Goal: Information Seeking & Learning: Find specific fact

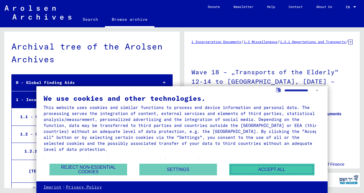
click at [267, 171] on button "Accept all" at bounding box center [271, 169] width 85 height 12
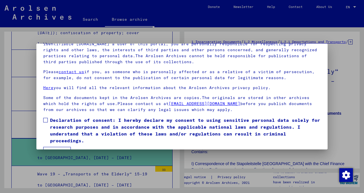
scroll to position [48, 0]
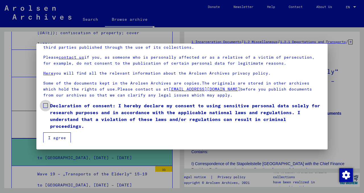
drag, startPoint x: 46, startPoint y: 103, endPoint x: 49, endPoint y: 116, distance: 13.4
click at [47, 103] on span at bounding box center [45, 105] width 5 height 5
click at [55, 134] on button "I agree" at bounding box center [57, 137] width 28 height 11
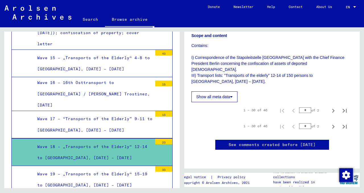
scroll to position [114, 0]
drag, startPoint x: 212, startPoint y: 172, endPoint x: 222, endPoint y: 157, distance: 18.3
click at [212, 172] on div "1 Incarceration Documents / 1.2 Miscellaneous / 1.2.1 Deportations and Transpor…" at bounding box center [273, 107] width 182 height 161
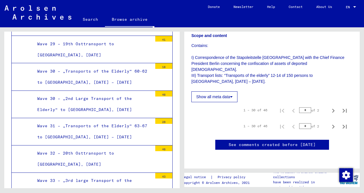
scroll to position [1120, 0]
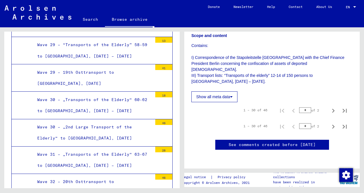
click at [114, 121] on div "Wave 30 – „2nd Large Transport of the Elderly“ to [GEOGRAPHIC_DATA], [DATE]" at bounding box center [92, 132] width 119 height 22
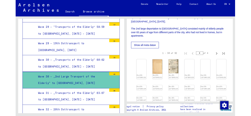
scroll to position [171, 0]
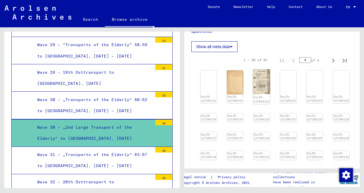
click at [259, 88] on img at bounding box center [261, 81] width 17 height 24
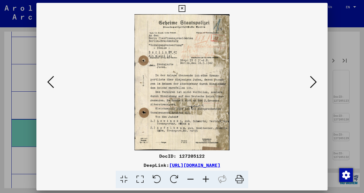
click at [259, 88] on img at bounding box center [182, 82] width 252 height 136
click at [183, 7] on icon at bounding box center [182, 8] width 7 height 7
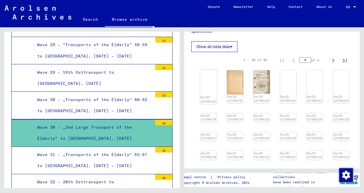
click at [204, 69] on img at bounding box center [208, 69] width 17 height 0
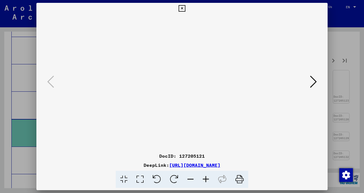
click at [194, 155] on div "DocID: 127205121" at bounding box center [181, 155] width 291 height 7
copy div "127205121"
click at [314, 82] on icon at bounding box center [313, 82] width 7 height 14
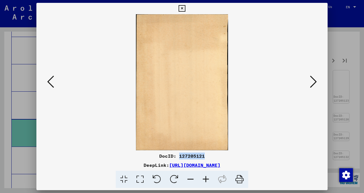
click at [314, 82] on icon at bounding box center [313, 82] width 7 height 14
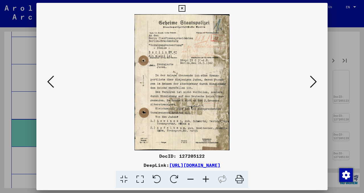
click at [192, 156] on div "DocID: 127205122" at bounding box center [181, 155] width 291 height 7
copy div "127205122"
click at [312, 83] on icon at bounding box center [313, 82] width 7 height 14
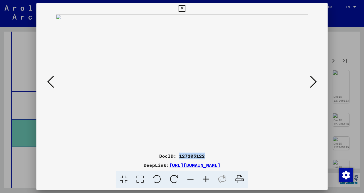
drag, startPoint x: 190, startPoint y: 77, endPoint x: 283, endPoint y: 108, distance: 97.9
click at [283, 107] on img at bounding box center [182, 82] width 252 height 136
click at [215, 155] on div "DocID: 127205122" at bounding box center [181, 155] width 291 height 7
click at [198, 156] on div "DocID: 127205122" at bounding box center [181, 155] width 291 height 7
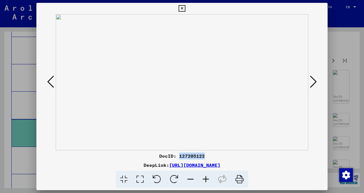
copy div "127205122"
click at [50, 81] on icon at bounding box center [50, 82] width 7 height 14
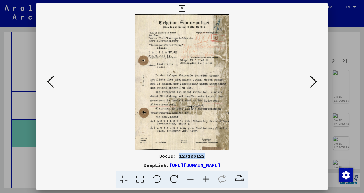
click at [50, 81] on icon at bounding box center [50, 82] width 7 height 14
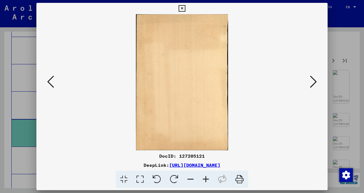
click at [313, 84] on icon at bounding box center [313, 82] width 7 height 14
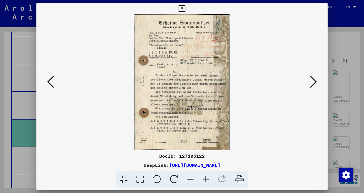
click at [283, 95] on img at bounding box center [182, 82] width 252 height 136
click at [312, 84] on icon at bounding box center [313, 82] width 7 height 14
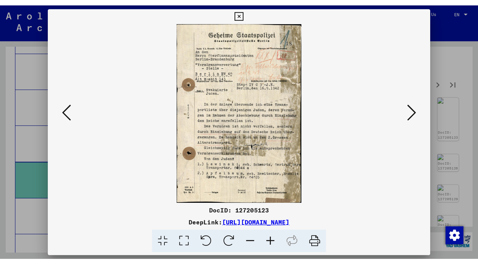
scroll to position [0, 0]
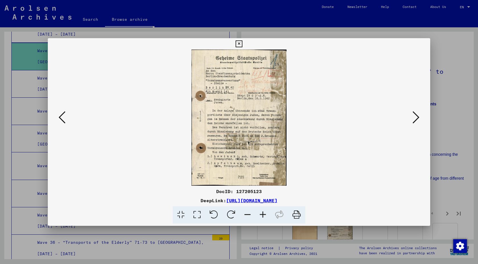
click at [364, 116] on icon at bounding box center [415, 117] width 7 height 14
click at [364, 115] on icon at bounding box center [415, 117] width 7 height 14
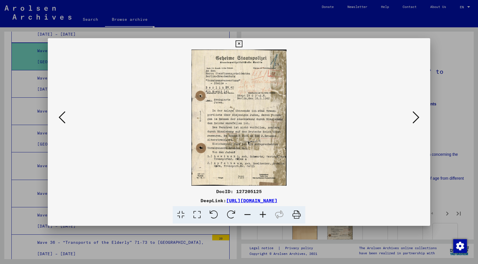
click at [364, 115] on icon at bounding box center [415, 117] width 7 height 14
click at [198, 192] on icon at bounding box center [197, 214] width 16 height 17
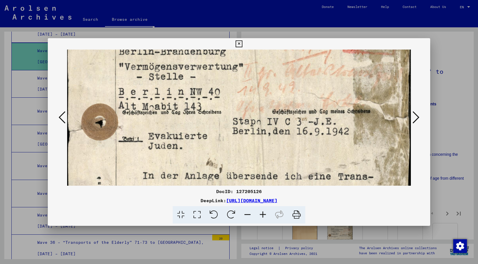
drag, startPoint x: 321, startPoint y: 139, endPoint x: 289, endPoint y: 55, distance: 90.6
click at [289, 55] on img at bounding box center [238, 200] width 343 height 491
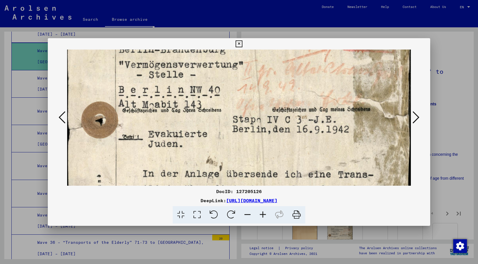
click at [364, 119] on icon at bounding box center [415, 117] width 7 height 14
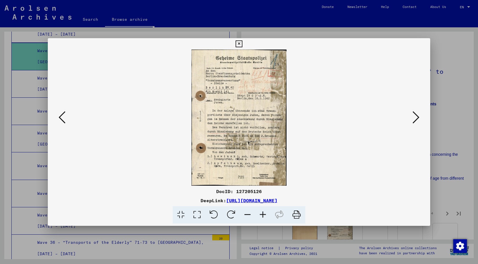
click at [364, 118] on icon at bounding box center [415, 117] width 7 height 14
click at [196, 192] on icon at bounding box center [197, 214] width 16 height 17
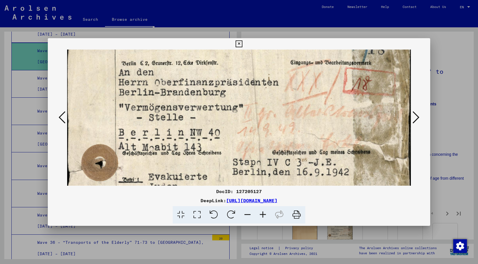
drag, startPoint x: 367, startPoint y: 160, endPoint x: 359, endPoint y: 106, distance: 54.6
click at [359, 106] on img at bounding box center [238, 240] width 343 height 491
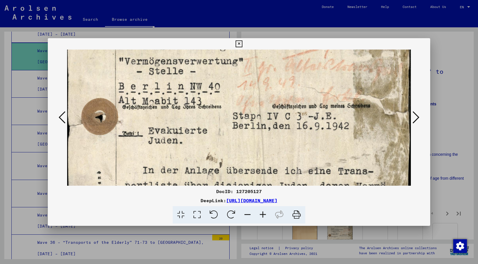
scroll to position [102, 0]
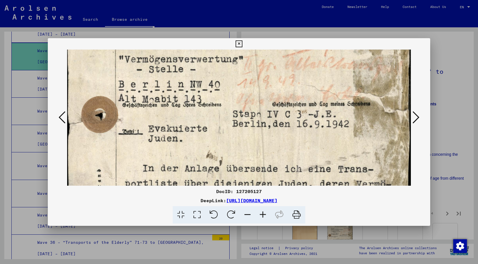
drag, startPoint x: 365, startPoint y: 154, endPoint x: 358, endPoint y: 101, distance: 53.9
click at [358, 101] on img at bounding box center [238, 192] width 343 height 491
click at [364, 117] on icon at bounding box center [415, 117] width 7 height 14
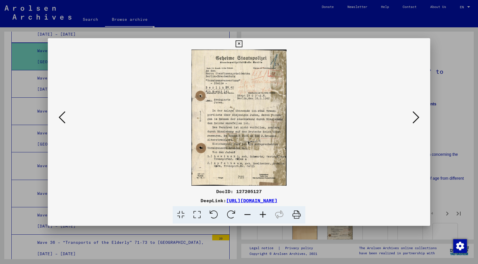
scroll to position [0, 0]
click at [364, 117] on icon at bounding box center [415, 117] width 7 height 14
click at [194, 192] on icon at bounding box center [197, 214] width 16 height 17
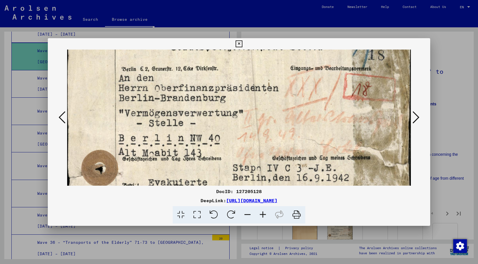
scroll to position [49, 0]
drag, startPoint x: 373, startPoint y: 157, endPoint x: 367, endPoint y: 109, distance: 48.9
click at [364, 109] on img at bounding box center [238, 246] width 343 height 491
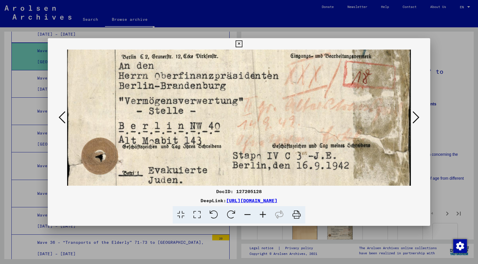
scroll to position [61, 0]
drag, startPoint x: 368, startPoint y: 142, endPoint x: 366, endPoint y: 130, distance: 12.5
click at [364, 130] on img at bounding box center [238, 234] width 343 height 491
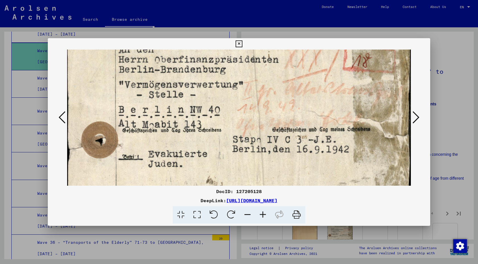
scroll to position [77, 0]
drag, startPoint x: 375, startPoint y: 150, endPoint x: 370, endPoint y: 134, distance: 17.3
click at [364, 134] on img at bounding box center [238, 217] width 343 height 491
click at [364, 117] on icon at bounding box center [415, 117] width 7 height 14
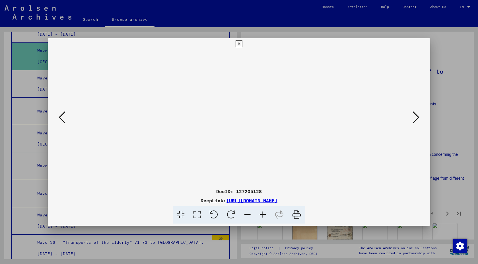
click at [364, 117] on icon at bounding box center [415, 117] width 7 height 14
click at [192, 192] on icon at bounding box center [197, 214] width 16 height 17
drag, startPoint x: 360, startPoint y: 150, endPoint x: 358, endPoint y: 60, distance: 89.6
click at [358, 60] on img at bounding box center [238, 131] width 343 height 343
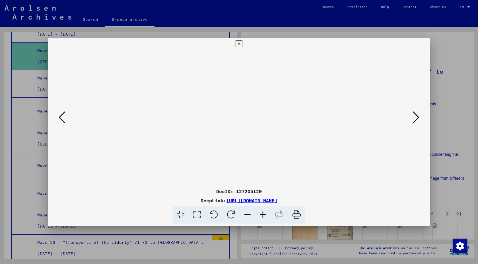
drag, startPoint x: 370, startPoint y: 129, endPoint x: 366, endPoint y: 111, distance: 18.2
click at [364, 111] on img at bounding box center [238, 121] width 343 height 343
click at [364, 118] on icon at bounding box center [415, 117] width 7 height 14
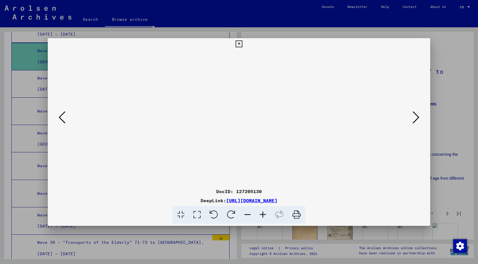
click at [194, 192] on icon at bounding box center [197, 214] width 16 height 17
drag, startPoint x: 378, startPoint y: 140, endPoint x: 368, endPoint y: 102, distance: 39.6
click at [364, 102] on img at bounding box center [238, 182] width 343 height 343
drag, startPoint x: 371, startPoint y: 135, endPoint x: 367, endPoint y: 113, distance: 22.1
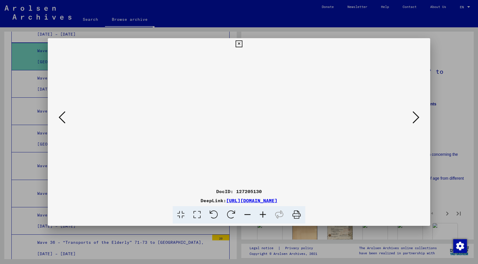
click at [364, 113] on img at bounding box center [238, 160] width 343 height 343
drag, startPoint x: 371, startPoint y: 134, endPoint x: 369, endPoint y: 90, distance: 43.8
click at [364, 90] on img at bounding box center [238, 120] width 343 height 343
click at [364, 118] on icon at bounding box center [415, 117] width 7 height 14
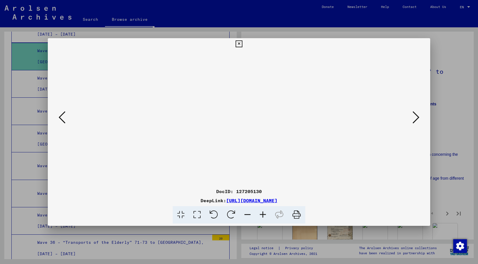
scroll to position [0, 0]
click at [364, 118] on icon at bounding box center [415, 117] width 7 height 14
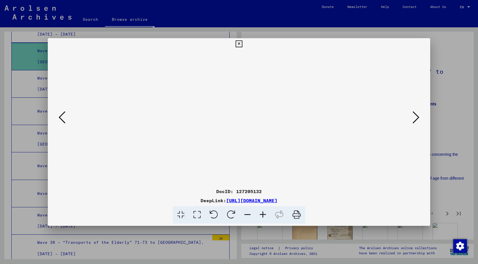
click at [364, 118] on icon at bounding box center [415, 117] width 7 height 14
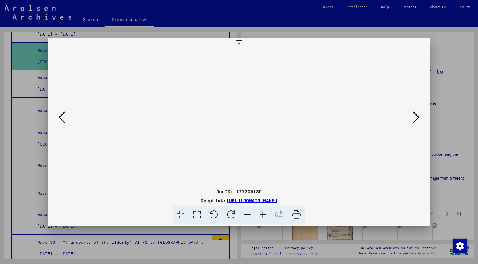
click at [197, 192] on icon at bounding box center [197, 214] width 16 height 17
drag, startPoint x: 347, startPoint y: 157, endPoint x: 343, endPoint y: 133, distance: 24.4
click at [343, 133] on img at bounding box center [238, 193] width 343 height 343
drag, startPoint x: 346, startPoint y: 156, endPoint x: 341, endPoint y: 133, distance: 23.5
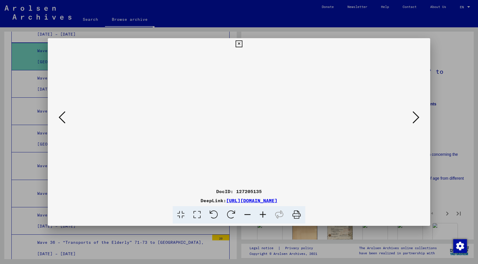
click at [341, 133] on img at bounding box center [238, 170] width 343 height 343
drag, startPoint x: 344, startPoint y: 156, endPoint x: 339, endPoint y: 103, distance: 53.1
click at [339, 103] on img at bounding box center [238, 124] width 343 height 343
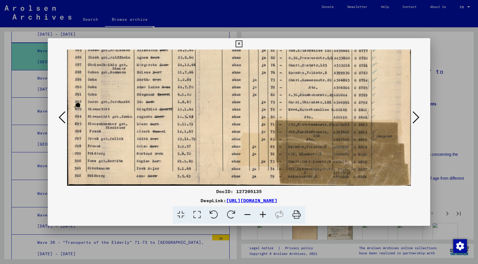
click at [364, 118] on icon at bounding box center [415, 117] width 7 height 14
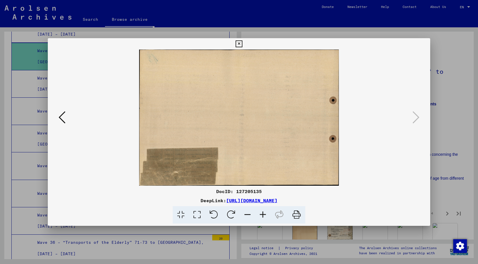
click at [64, 123] on icon at bounding box center [62, 117] width 7 height 14
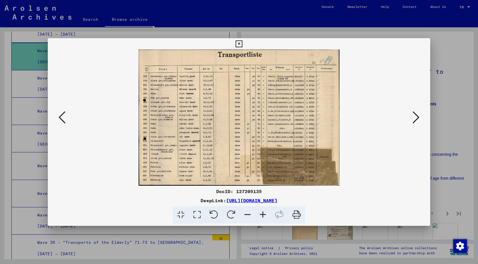
click at [64, 123] on icon at bounding box center [62, 117] width 7 height 14
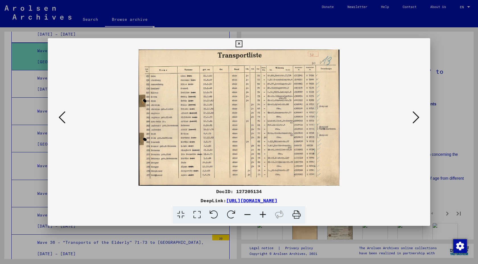
click at [364, 117] on icon at bounding box center [415, 117] width 7 height 14
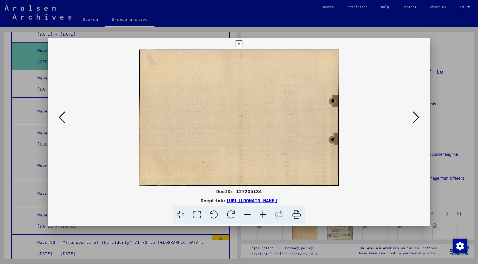
click at [364, 117] on icon at bounding box center [415, 117] width 7 height 14
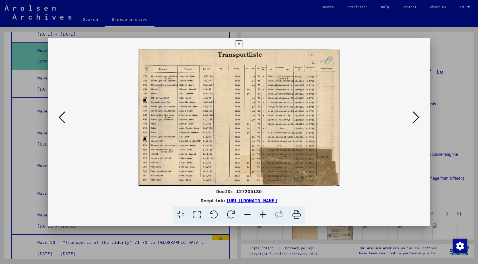
click at [364, 117] on icon at bounding box center [415, 117] width 7 height 14
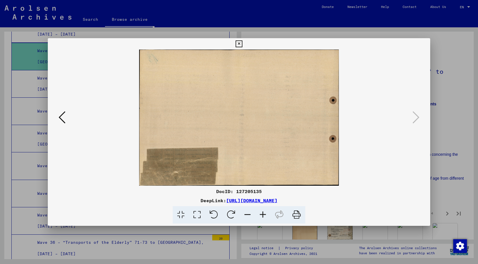
click at [240, 45] on icon at bounding box center [238, 43] width 7 height 7
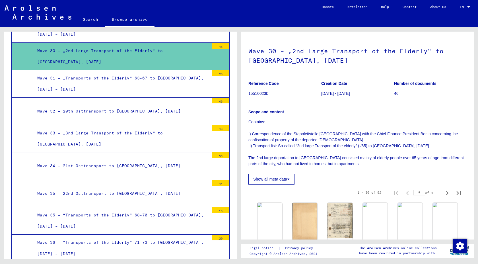
scroll to position [57, 0]
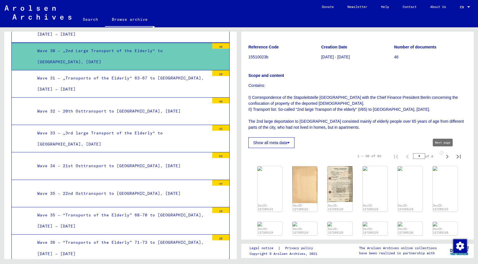
click at [364, 157] on icon "Next page" at bounding box center [447, 156] width 8 height 8
type input "*"
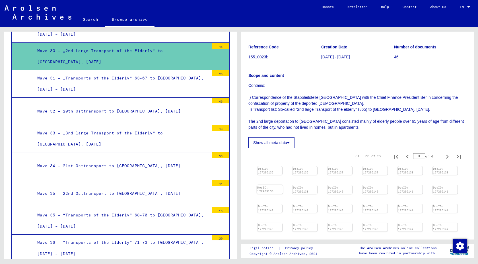
click at [271, 185] on img at bounding box center [270, 185] width 26 height 0
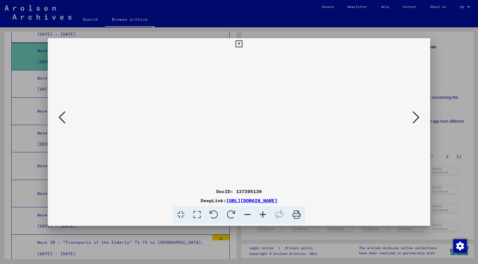
click at [271, 192] on div "DocID: 127205139 DeepLink: [URL][DOMAIN_NAME]" at bounding box center [239, 131] width 382 height 187
click at [364, 119] on icon at bounding box center [415, 117] width 7 height 14
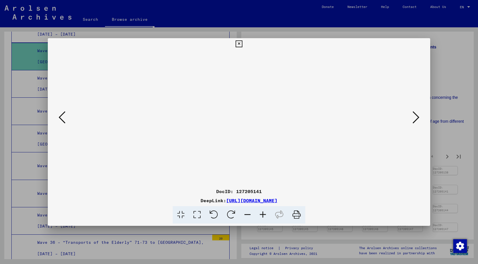
click at [193, 192] on icon at bounding box center [197, 214] width 16 height 17
drag, startPoint x: 362, startPoint y: 156, endPoint x: 358, endPoint y: 101, distance: 54.5
click at [358, 49] on img at bounding box center [238, 49] width 343 height 0
drag, startPoint x: 361, startPoint y: 149, endPoint x: 356, endPoint y: 96, distance: 53.1
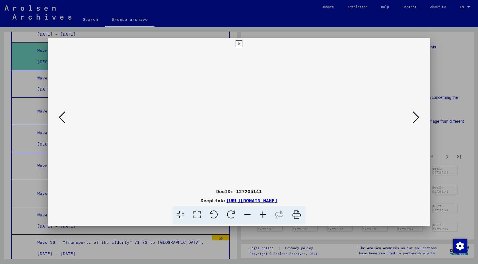
click at [356, 49] on img at bounding box center [238, 49] width 343 height 0
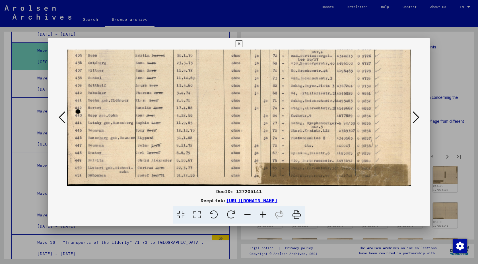
click at [364, 116] on icon at bounding box center [415, 117] width 7 height 14
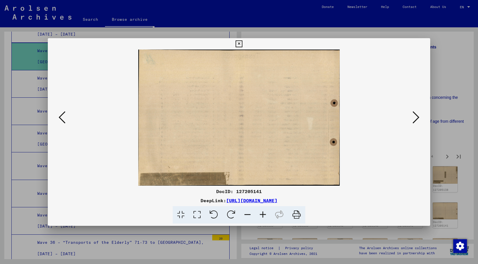
click at [364, 116] on icon at bounding box center [415, 117] width 7 height 14
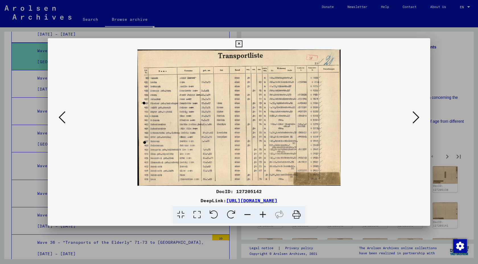
click at [364, 116] on icon at bounding box center [415, 117] width 7 height 14
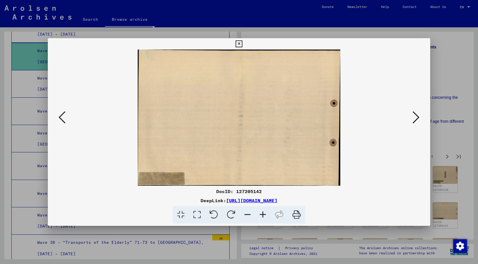
click at [364, 116] on icon at bounding box center [415, 117] width 7 height 14
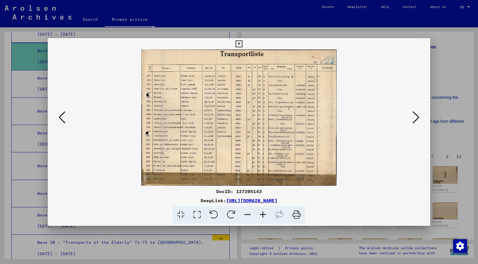
click at [364, 116] on icon at bounding box center [415, 117] width 7 height 14
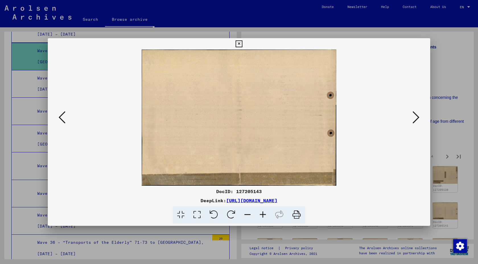
click at [364, 116] on icon at bounding box center [415, 117] width 7 height 14
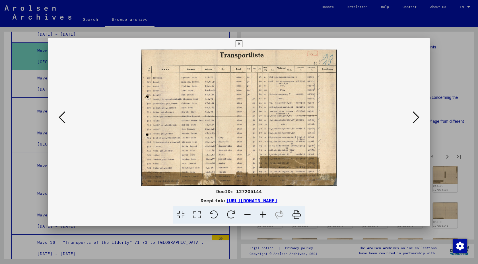
click at [364, 116] on icon at bounding box center [415, 117] width 7 height 14
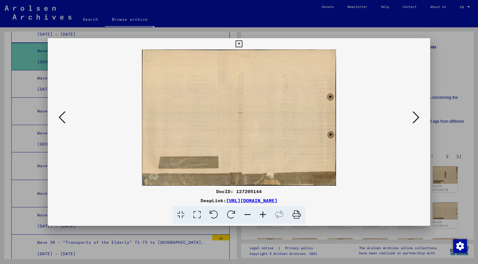
click at [364, 116] on icon at bounding box center [415, 117] width 7 height 14
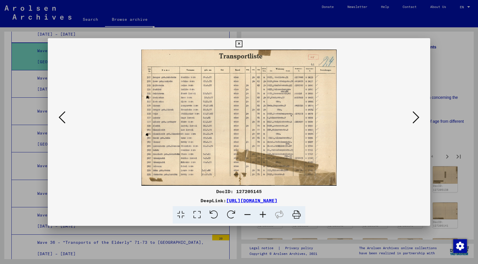
click at [364, 116] on icon at bounding box center [415, 117] width 7 height 14
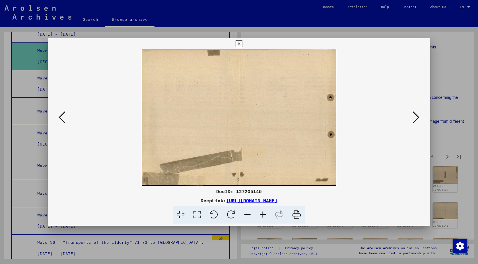
click at [364, 116] on icon at bounding box center [415, 117] width 7 height 14
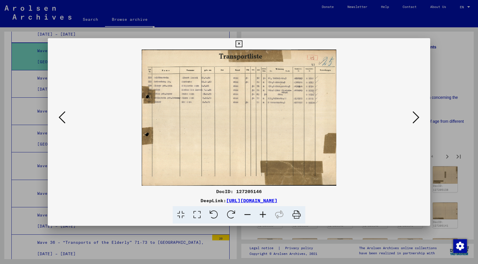
click at [364, 116] on icon at bounding box center [415, 117] width 7 height 14
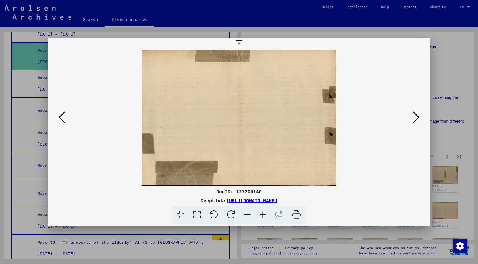
click at [364, 117] on icon at bounding box center [415, 117] width 7 height 14
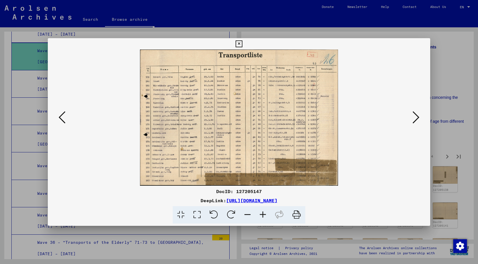
click at [364, 116] on icon at bounding box center [415, 117] width 7 height 14
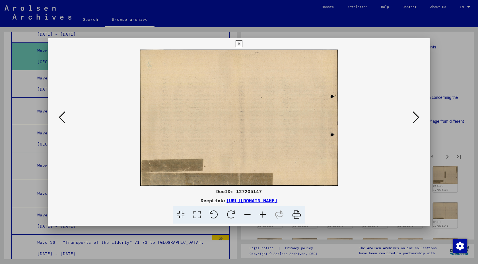
click at [364, 116] on icon at bounding box center [415, 117] width 7 height 14
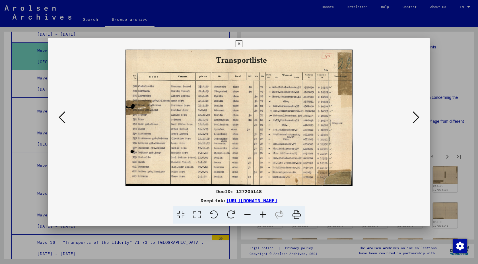
click at [364, 116] on icon at bounding box center [415, 117] width 7 height 14
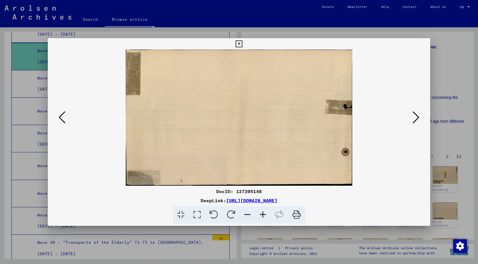
click at [364, 116] on icon at bounding box center [415, 117] width 7 height 14
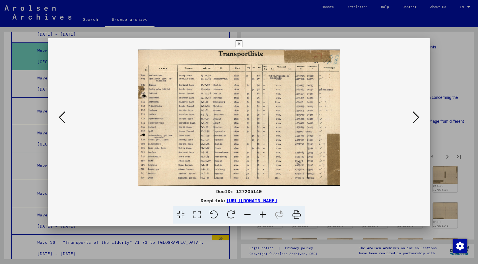
click at [364, 116] on icon at bounding box center [415, 117] width 7 height 14
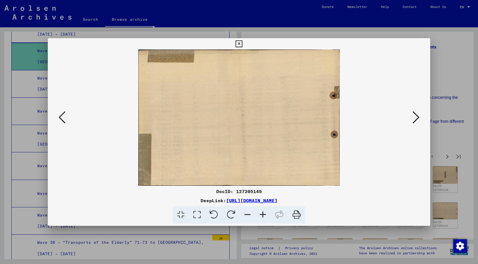
click at [364, 116] on icon at bounding box center [415, 117] width 7 height 14
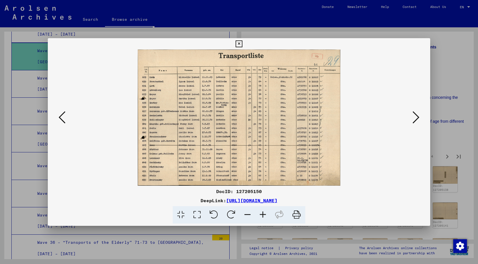
click at [198, 192] on icon at bounding box center [197, 214] width 16 height 17
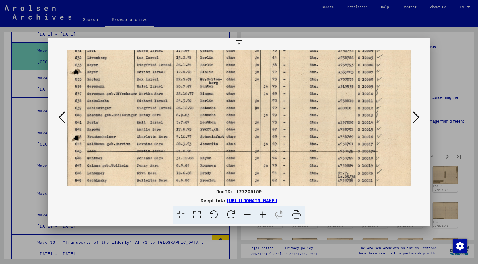
scroll to position [95, 0]
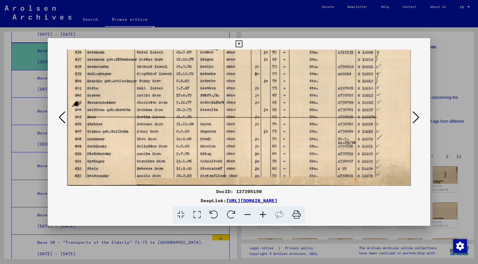
drag, startPoint x: 401, startPoint y: 146, endPoint x: 387, endPoint y: 50, distance: 96.7
click at [364, 50] on img at bounding box center [238, 70] width 343 height 231
click at [236, 44] on icon at bounding box center [238, 43] width 7 height 7
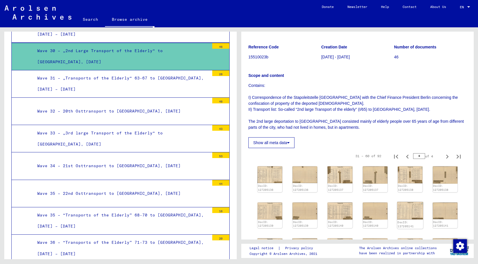
click at [364, 192] on img at bounding box center [410, 211] width 26 height 18
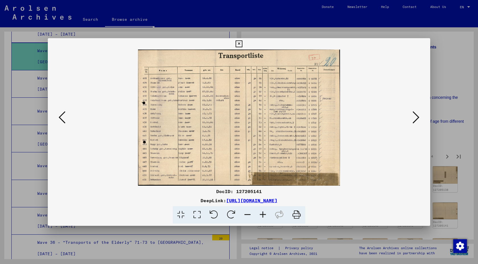
click at [364, 192] on div at bounding box center [238, 214] width 377 height 17
click at [364, 115] on icon at bounding box center [415, 117] width 7 height 14
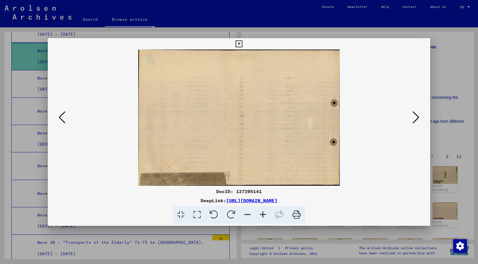
click at [364, 115] on icon at bounding box center [415, 117] width 7 height 14
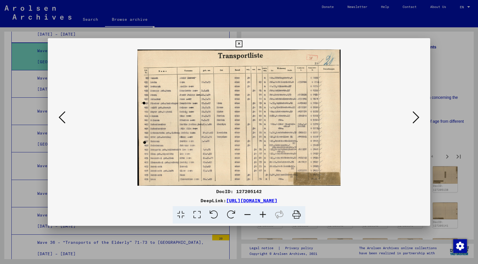
click at [364, 115] on icon at bounding box center [415, 117] width 7 height 14
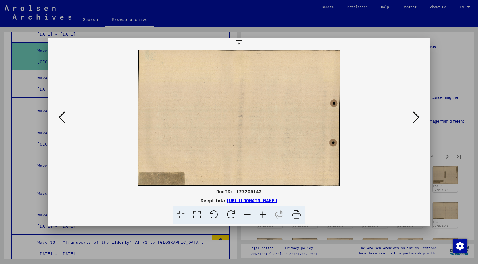
click at [364, 115] on icon at bounding box center [415, 117] width 7 height 14
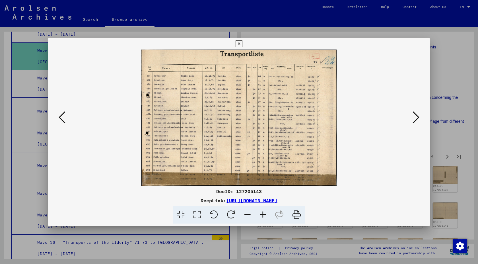
click at [364, 115] on icon at bounding box center [415, 117] width 7 height 14
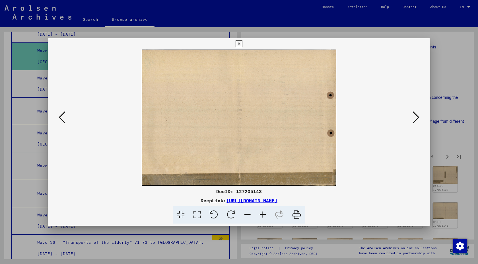
click at [364, 115] on icon at bounding box center [415, 117] width 7 height 14
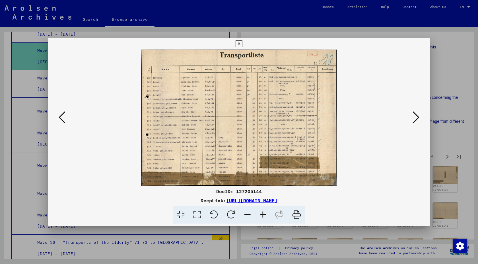
click at [364, 115] on icon at bounding box center [415, 117] width 7 height 14
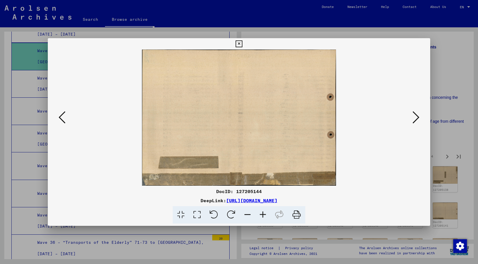
click at [364, 115] on icon at bounding box center [415, 117] width 7 height 14
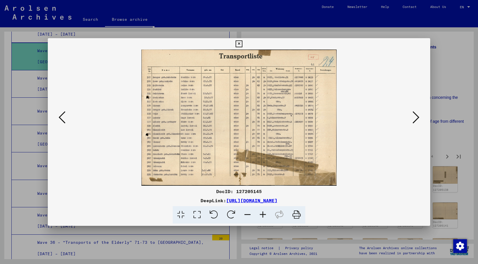
click at [364, 115] on icon at bounding box center [415, 117] width 7 height 14
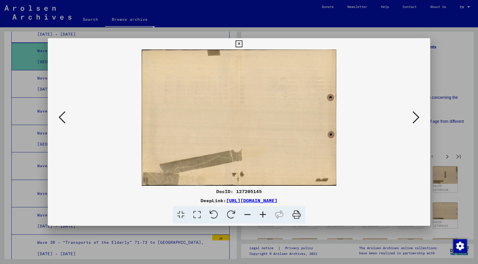
click at [364, 115] on icon at bounding box center [415, 117] width 7 height 14
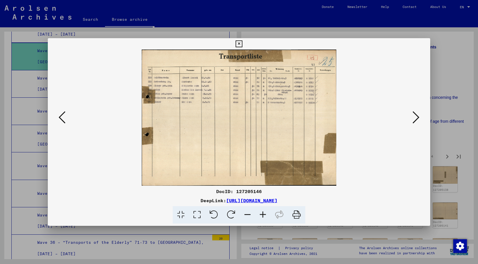
click at [364, 115] on icon at bounding box center [415, 117] width 7 height 14
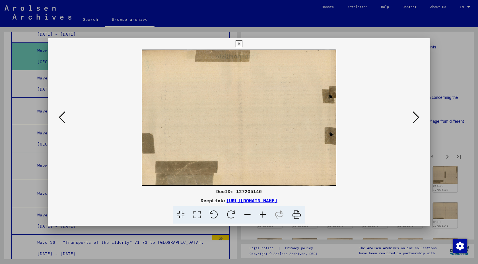
click at [364, 115] on icon at bounding box center [415, 117] width 7 height 14
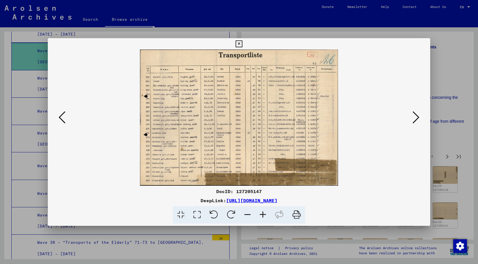
click at [364, 115] on icon at bounding box center [415, 117] width 7 height 14
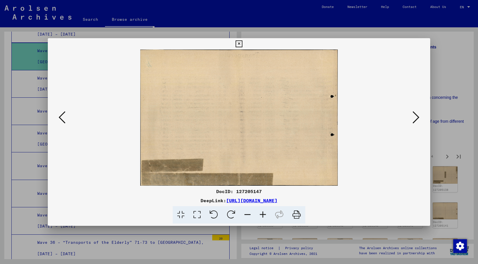
click at [364, 115] on icon at bounding box center [415, 117] width 7 height 14
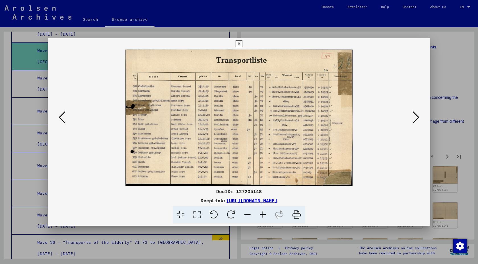
click at [364, 115] on icon at bounding box center [415, 117] width 7 height 14
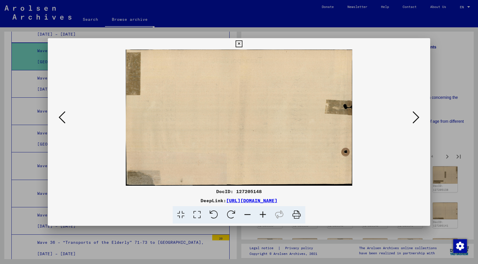
click at [364, 115] on icon at bounding box center [415, 117] width 7 height 14
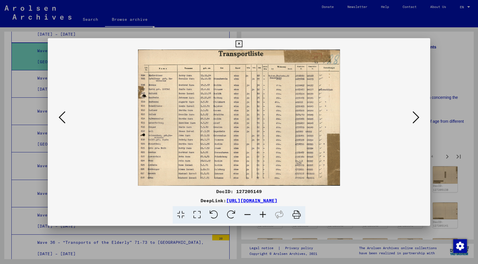
click at [364, 115] on icon at bounding box center [415, 117] width 7 height 14
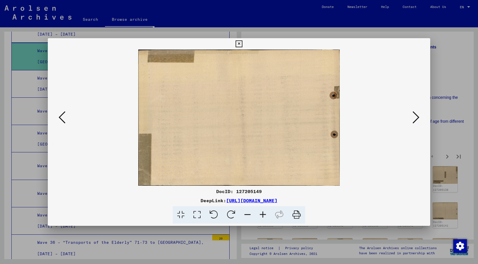
click at [364, 115] on icon at bounding box center [415, 117] width 7 height 14
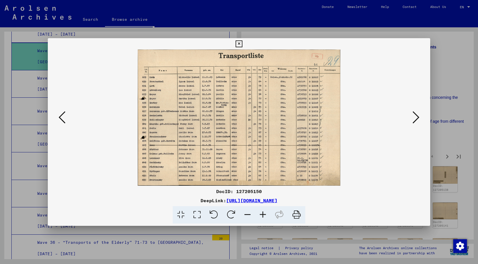
click at [364, 115] on icon at bounding box center [415, 117] width 7 height 14
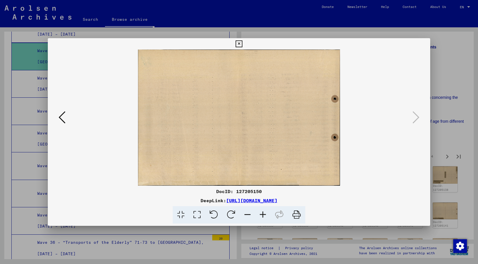
click at [241, 43] on icon at bounding box center [238, 43] width 7 height 7
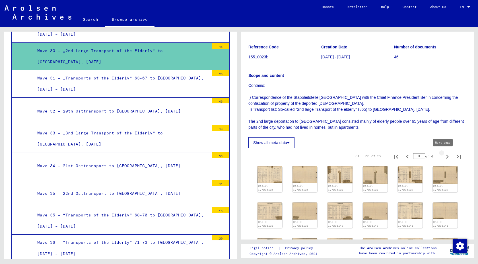
click at [364, 156] on icon "Next page" at bounding box center [447, 156] width 8 height 8
type input "*"
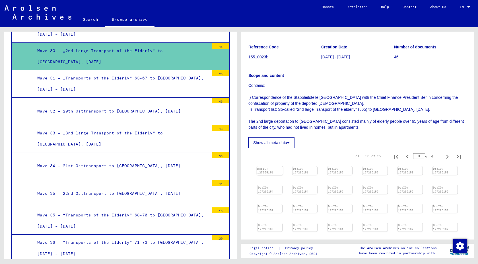
click at [269, 166] on img at bounding box center [270, 166] width 26 height 0
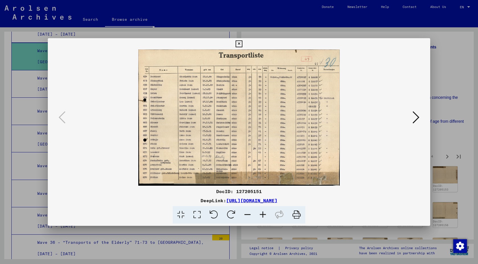
click at [196, 192] on icon at bounding box center [197, 214] width 16 height 17
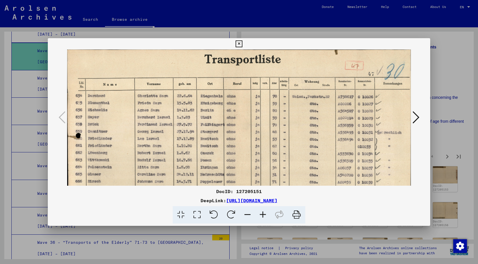
click at [364, 115] on icon at bounding box center [415, 117] width 7 height 14
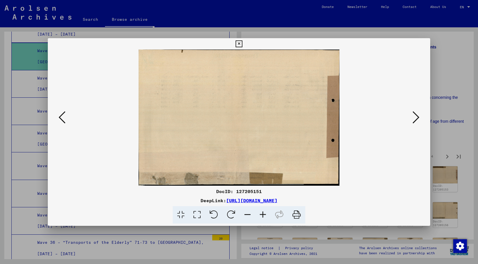
click at [364, 115] on icon at bounding box center [415, 117] width 7 height 14
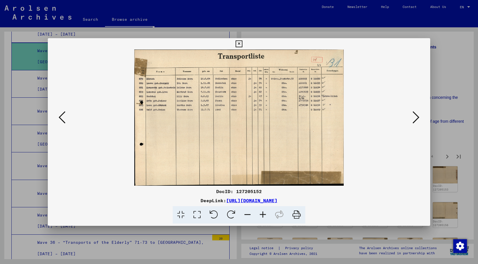
click at [364, 115] on icon at bounding box center [415, 117] width 7 height 14
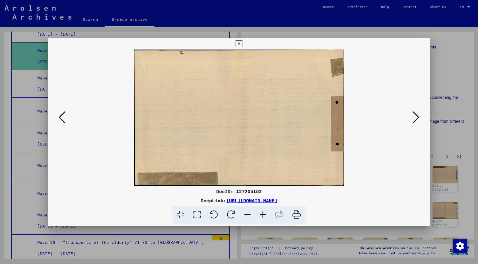
click at [364, 115] on icon at bounding box center [415, 117] width 7 height 14
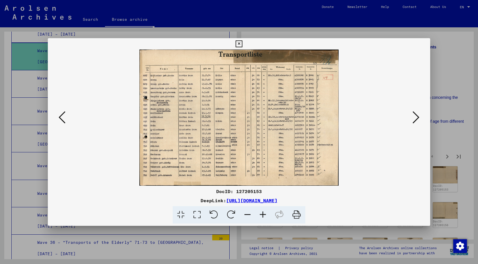
click at [364, 113] on icon at bounding box center [415, 117] width 7 height 14
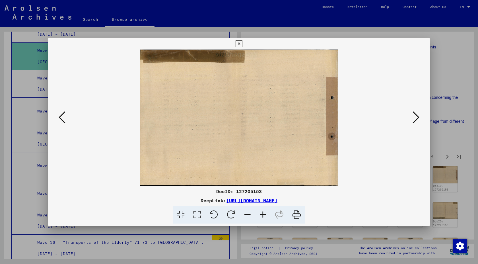
click at [364, 113] on icon at bounding box center [415, 117] width 7 height 14
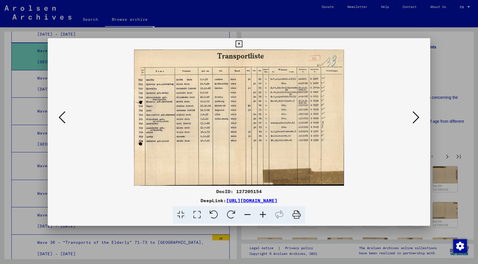
click at [364, 113] on icon at bounding box center [415, 117] width 7 height 14
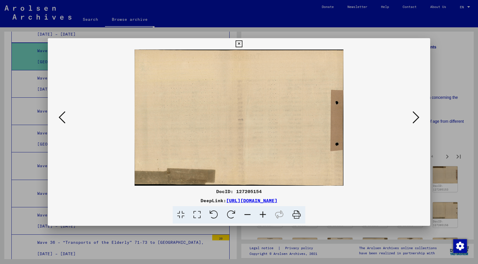
click at [364, 113] on icon at bounding box center [415, 117] width 7 height 14
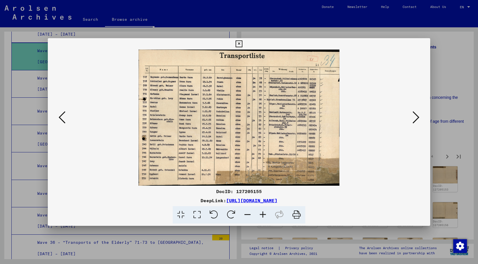
click at [364, 113] on icon at bounding box center [415, 117] width 7 height 14
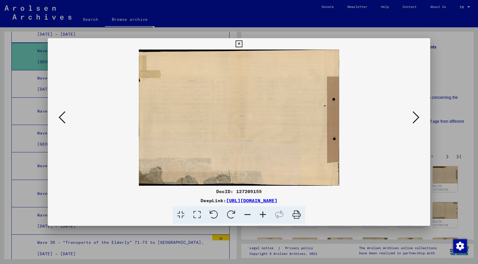
click at [364, 113] on icon at bounding box center [415, 117] width 7 height 14
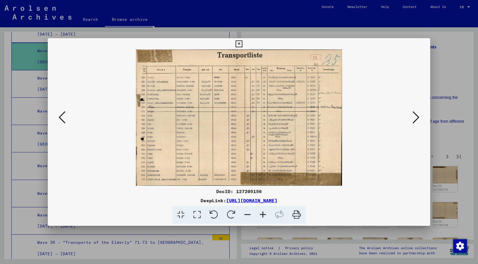
click at [364, 113] on icon at bounding box center [415, 117] width 7 height 14
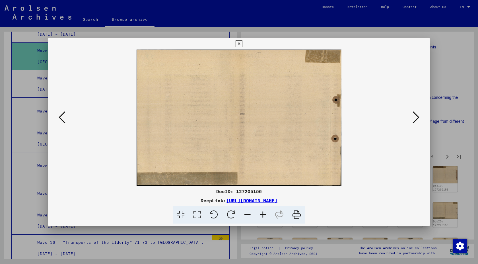
click at [364, 113] on icon at bounding box center [415, 117] width 7 height 14
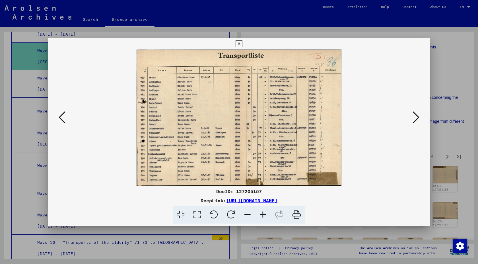
click at [364, 113] on icon at bounding box center [415, 117] width 7 height 14
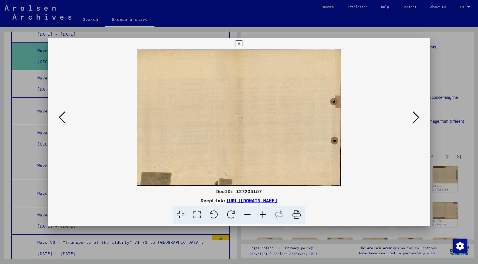
click at [364, 113] on icon at bounding box center [415, 117] width 7 height 14
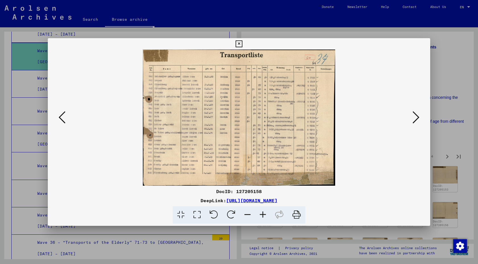
click at [364, 113] on icon at bounding box center [415, 117] width 7 height 14
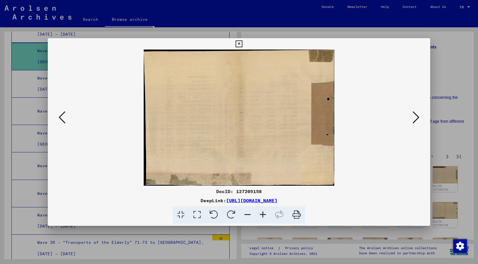
click at [364, 113] on icon at bounding box center [415, 117] width 7 height 14
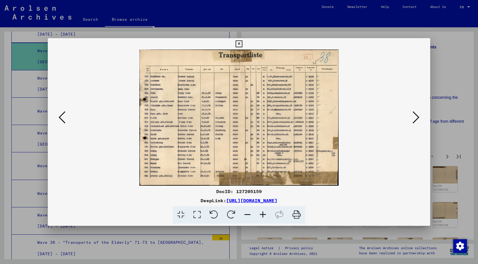
click at [199, 192] on icon at bounding box center [197, 214] width 16 height 17
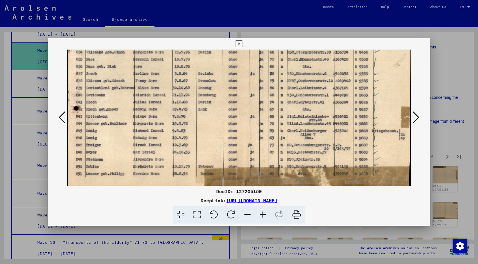
scroll to position [99, 0]
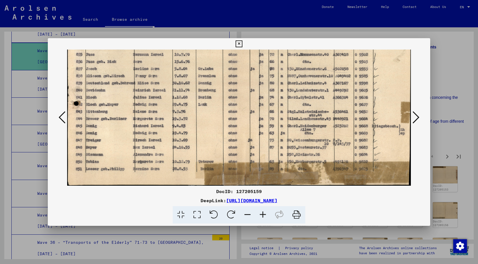
drag, startPoint x: 386, startPoint y: 140, endPoint x: 384, endPoint y: 36, distance: 104.3
click at [364, 36] on div "DocID: 127205159 DeepLink: [URL][DOMAIN_NAME]" at bounding box center [239, 132] width 478 height 264
drag, startPoint x: 238, startPoint y: 43, endPoint x: 342, endPoint y: 107, distance: 122.1
click at [319, 98] on div "DocID: 127205159 DeepLink: [URL][DOMAIN_NAME]" at bounding box center [239, 130] width 382 height 185
click at [364, 117] on icon at bounding box center [415, 117] width 7 height 14
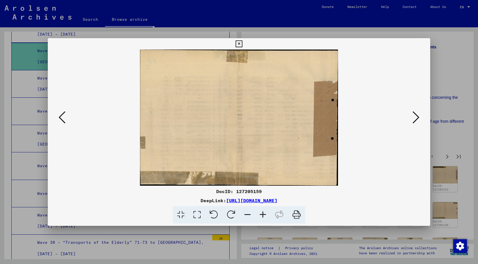
scroll to position [0, 0]
click at [364, 117] on icon at bounding box center [415, 117] width 7 height 14
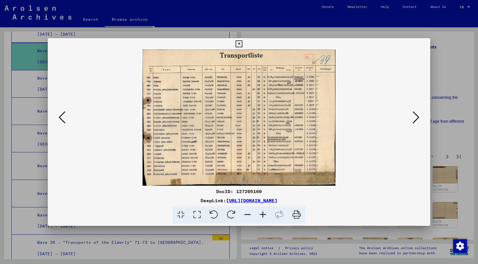
click at [198, 192] on icon at bounding box center [197, 214] width 16 height 17
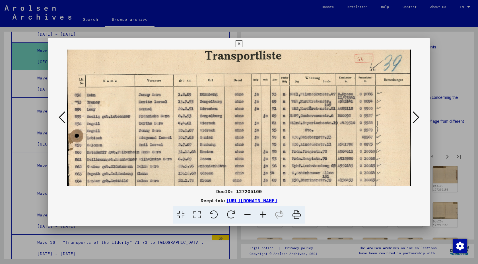
scroll to position [5, 0]
drag, startPoint x: 355, startPoint y: 162, endPoint x: 353, endPoint y: 157, distance: 5.4
click at [353, 157] on img at bounding box center [238, 165] width 343 height 242
click at [264, 192] on icon at bounding box center [262, 214] width 15 height 17
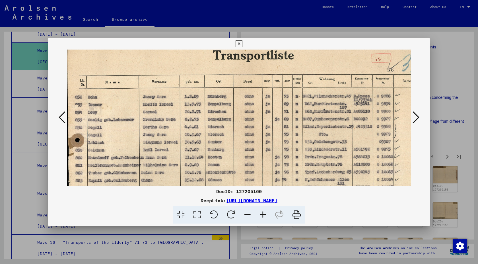
click at [264, 192] on icon at bounding box center [262, 214] width 15 height 17
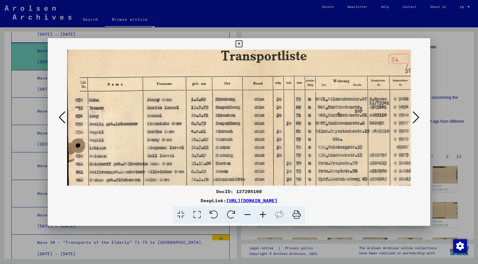
click at [264, 192] on icon at bounding box center [262, 214] width 15 height 17
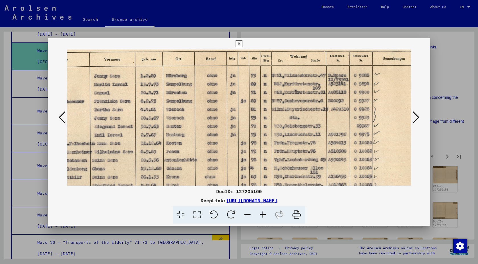
scroll to position [34, 57]
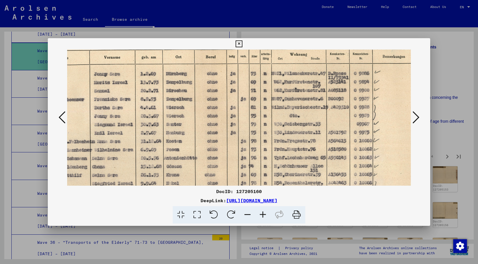
drag, startPoint x: 357, startPoint y: 154, endPoint x: 281, endPoint y: 129, distance: 80.0
click at [281, 129] on img at bounding box center [212, 158] width 404 height 285
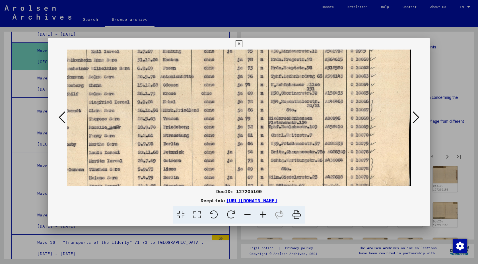
drag, startPoint x: 323, startPoint y: 155, endPoint x: 302, endPoint y: 70, distance: 87.8
click at [302, 70] on img at bounding box center [209, 77] width 404 height 285
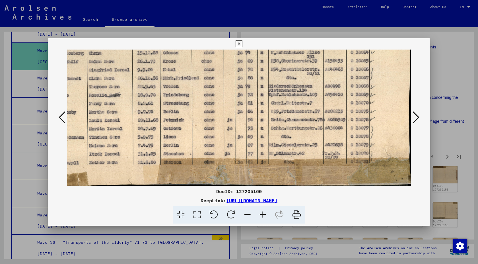
scroll to position [149, 61]
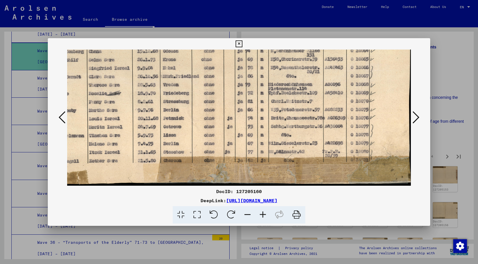
drag, startPoint x: 328, startPoint y: 145, endPoint x: 301, endPoint y: 74, distance: 76.0
click at [301, 74] on img at bounding box center [209, 43] width 404 height 285
click at [364, 115] on icon at bounding box center [415, 117] width 7 height 14
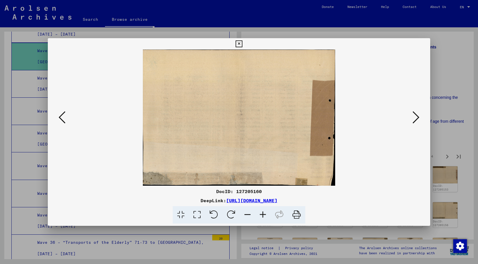
click at [364, 115] on icon at bounding box center [415, 117] width 7 height 14
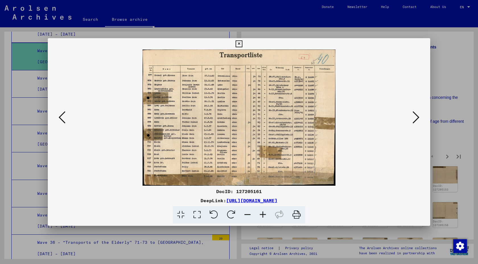
click at [364, 115] on icon at bounding box center [415, 117] width 7 height 14
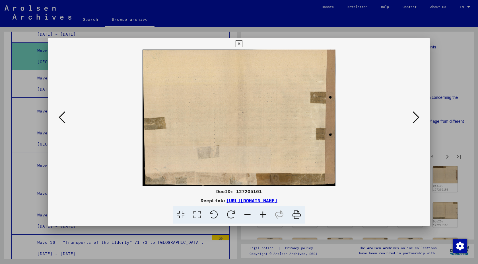
click at [364, 115] on icon at bounding box center [415, 117] width 7 height 14
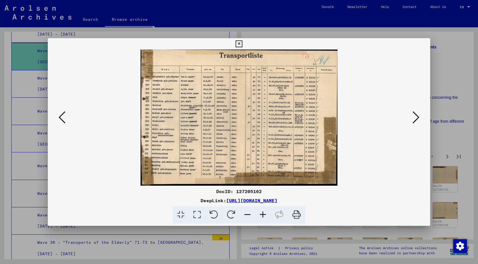
click at [63, 119] on icon at bounding box center [62, 117] width 7 height 14
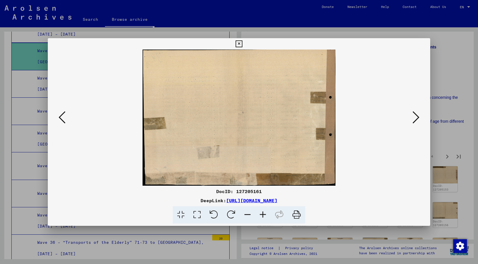
click at [63, 119] on icon at bounding box center [62, 117] width 7 height 14
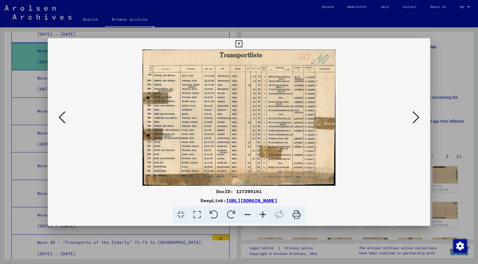
click at [364, 118] on button at bounding box center [415, 117] width 10 height 16
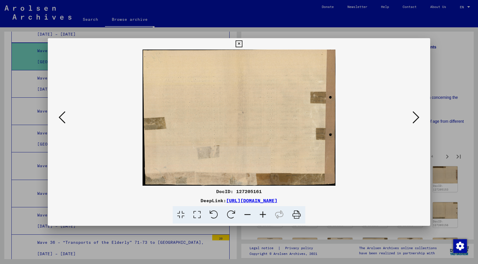
click at [364, 118] on button at bounding box center [415, 117] width 10 height 16
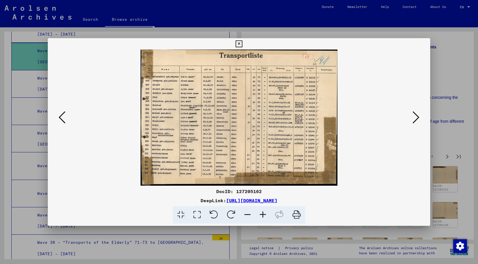
click at [364, 118] on button at bounding box center [415, 117] width 10 height 16
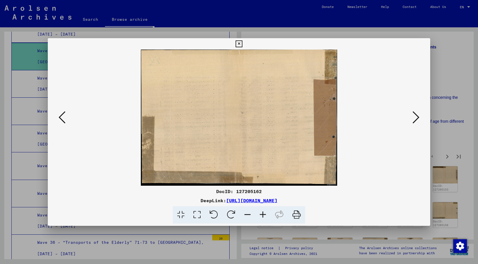
click at [364, 118] on button at bounding box center [415, 117] width 10 height 16
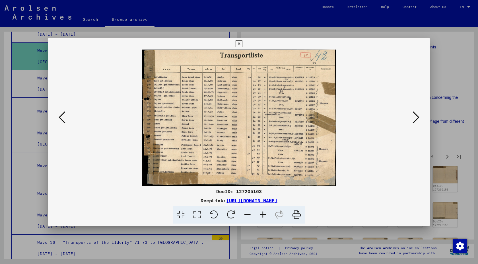
click at [364, 117] on button at bounding box center [415, 117] width 10 height 16
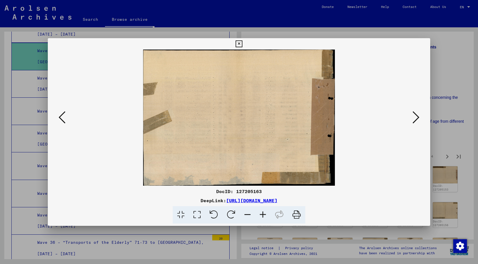
click at [364, 117] on button at bounding box center [415, 117] width 10 height 16
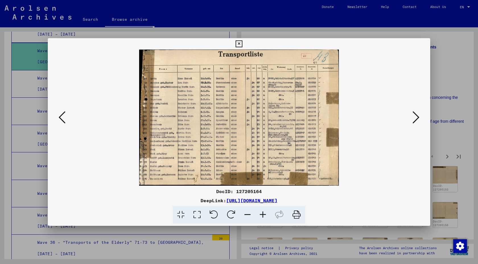
click at [364, 117] on button at bounding box center [415, 117] width 10 height 16
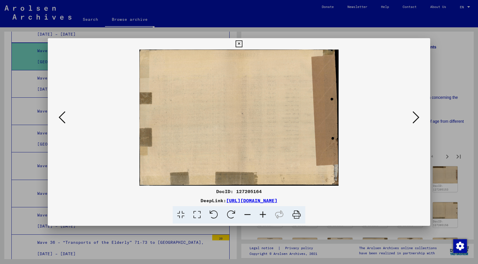
click at [364, 117] on button at bounding box center [415, 117] width 10 height 16
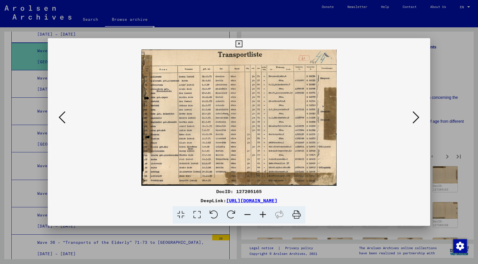
click at [364, 117] on button at bounding box center [415, 117] width 10 height 16
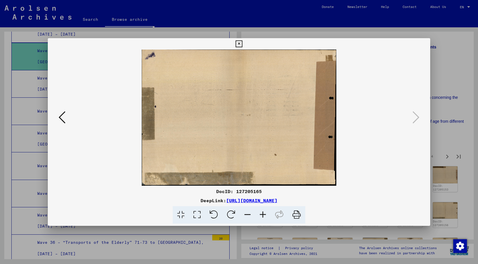
click at [240, 43] on icon at bounding box center [238, 43] width 7 height 7
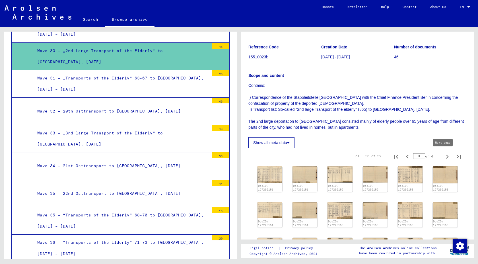
click at [364, 155] on icon "Next page" at bounding box center [447, 156] width 8 height 8
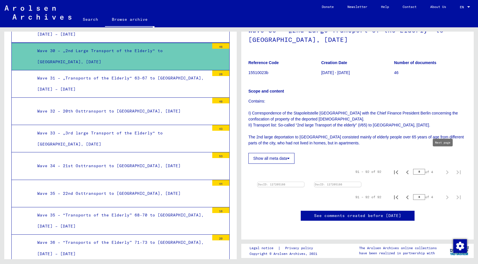
type input "*"
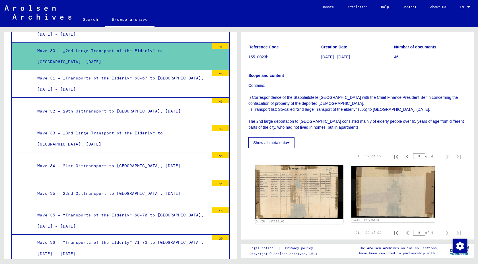
click at [301, 192] on img at bounding box center [299, 192] width 88 height 54
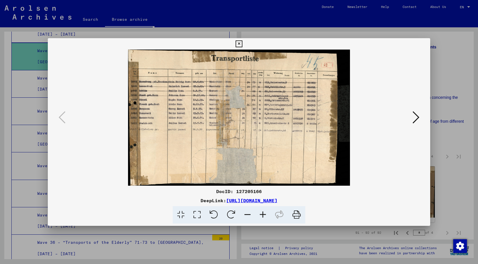
click at [240, 43] on icon at bounding box center [238, 43] width 7 height 7
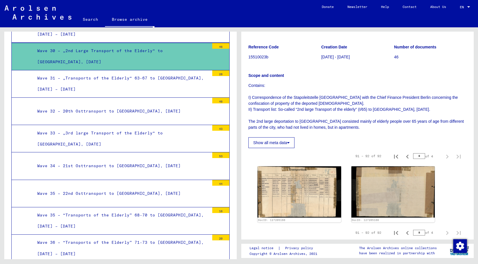
click at [94, 81] on div "Wave 31 – „Transports of the Elderly“ 63-67 to [GEOGRAPHIC_DATA], [DATE] – [DAT…" at bounding box center [121, 83] width 176 height 22
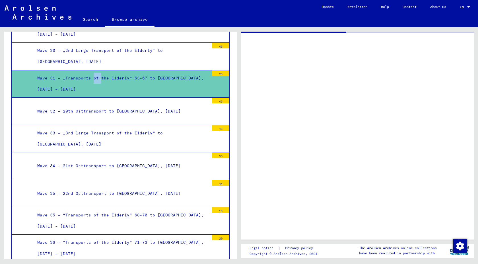
click at [94, 81] on div "Wave 31 – „Transports of the Elderly“ 63-67 to [GEOGRAPHIC_DATA], [DATE] – [DAT…" at bounding box center [121, 83] width 176 height 22
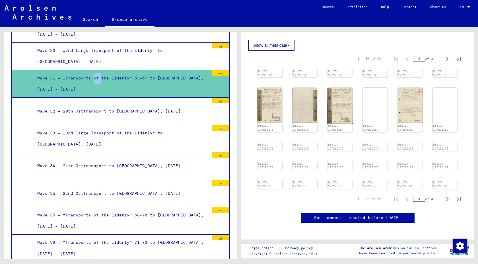
scroll to position [171, 0]
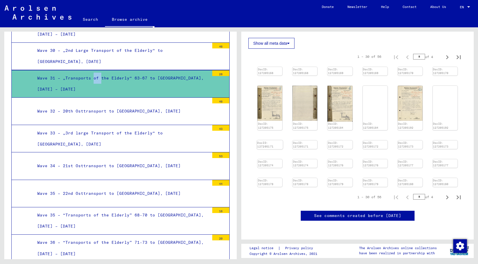
click at [263, 140] on img at bounding box center [270, 140] width 26 height 0
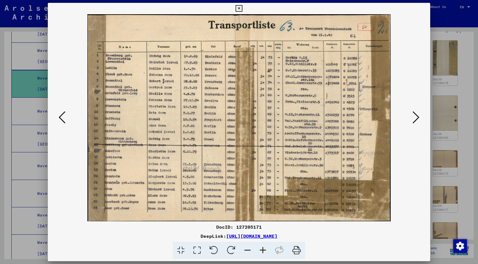
click at [364, 118] on icon at bounding box center [415, 117] width 7 height 14
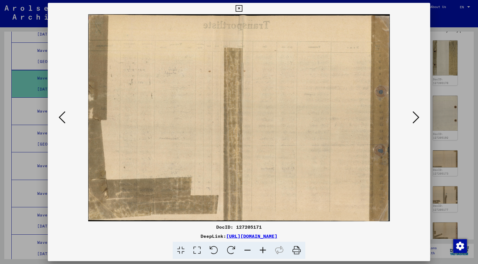
click at [364, 118] on icon at bounding box center [415, 117] width 7 height 14
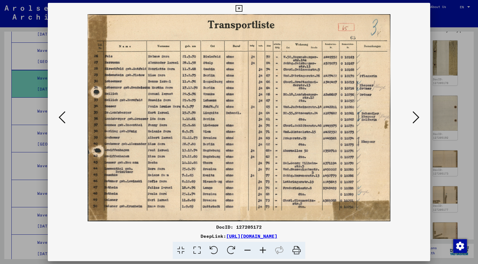
click at [364, 118] on icon at bounding box center [415, 117] width 7 height 14
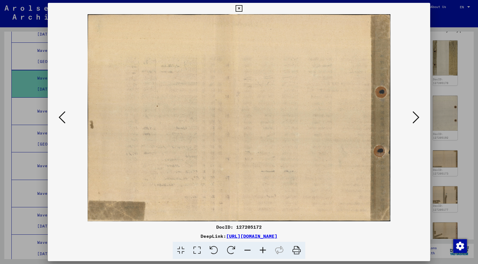
click at [364, 118] on icon at bounding box center [415, 117] width 7 height 14
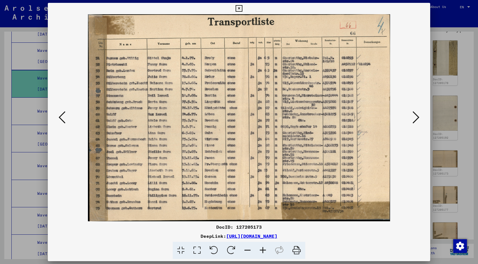
click at [364, 118] on icon at bounding box center [415, 117] width 7 height 14
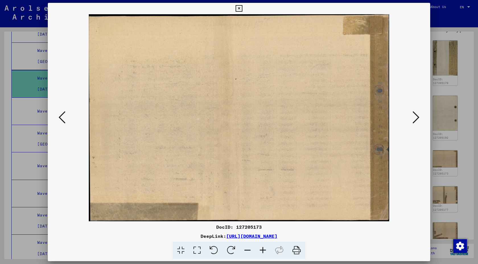
click at [364, 118] on icon at bounding box center [415, 117] width 7 height 14
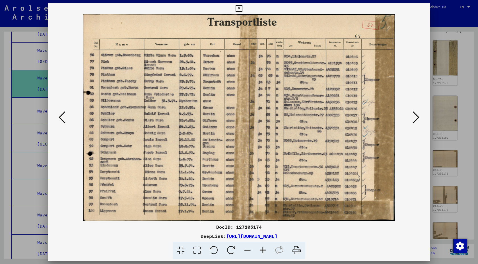
click at [364, 117] on icon at bounding box center [415, 117] width 7 height 14
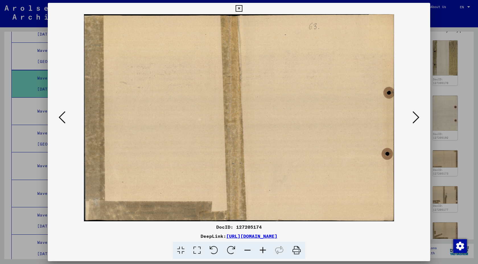
click at [364, 117] on icon at bounding box center [415, 117] width 7 height 14
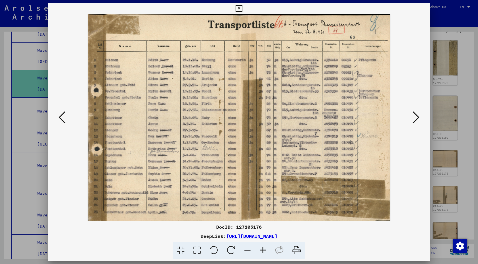
click at [197, 192] on icon at bounding box center [197, 249] width 16 height 17
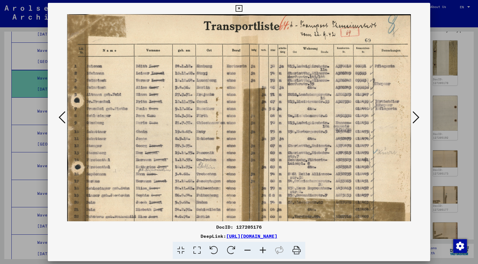
click at [264, 192] on icon at bounding box center [262, 249] width 15 height 17
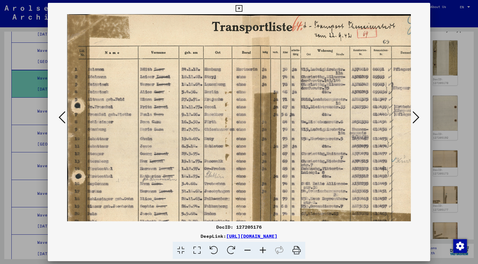
click at [261, 192] on icon at bounding box center [262, 249] width 15 height 17
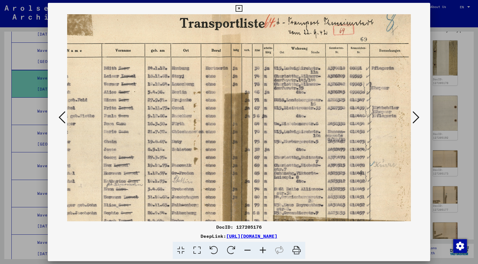
scroll to position [5, 40]
drag, startPoint x: 386, startPoint y: 165, endPoint x: 258, endPoint y: 160, distance: 127.4
click at [258, 160] on img at bounding box center [219, 141] width 385 height 263
click at [364, 115] on icon at bounding box center [415, 117] width 7 height 14
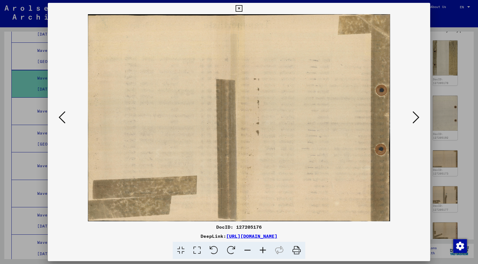
click at [364, 115] on icon at bounding box center [415, 117] width 7 height 14
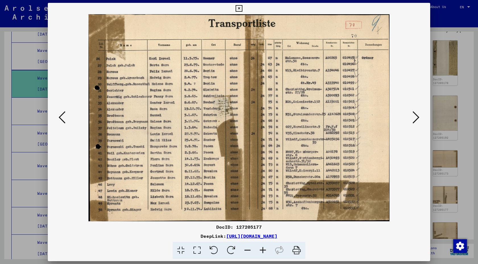
click at [364, 115] on icon at bounding box center [415, 117] width 7 height 14
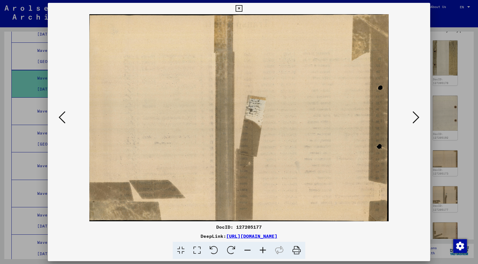
click at [59, 118] on icon at bounding box center [62, 117] width 7 height 14
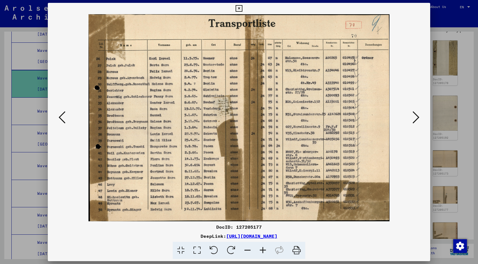
click at [364, 117] on icon at bounding box center [415, 117] width 7 height 14
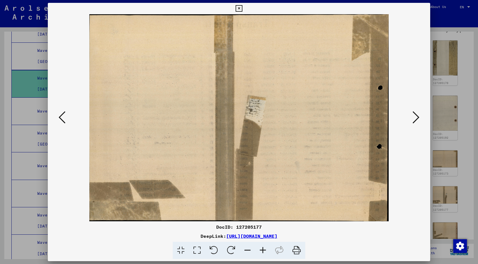
click at [364, 117] on icon at bounding box center [415, 117] width 7 height 14
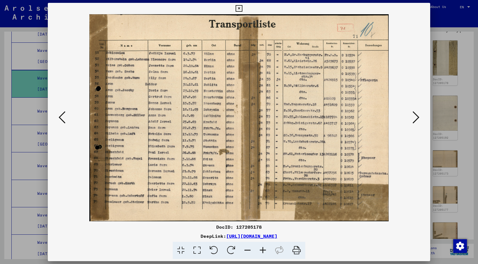
click at [364, 117] on icon at bounding box center [415, 117] width 7 height 14
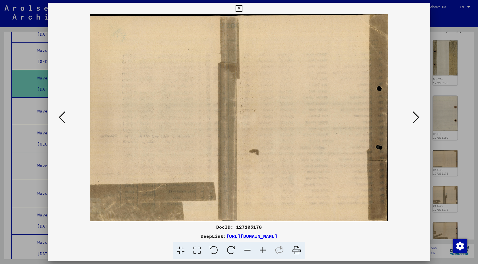
click at [364, 117] on icon at bounding box center [415, 117] width 7 height 14
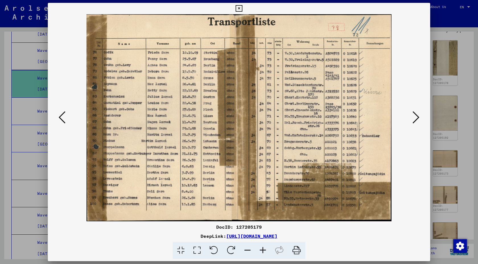
click at [364, 115] on button at bounding box center [415, 117] width 10 height 16
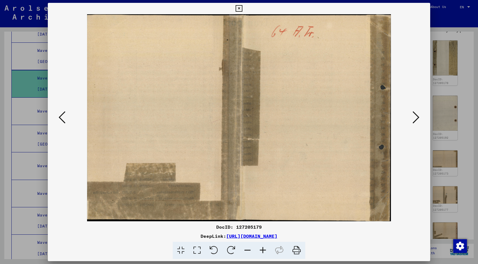
click at [364, 115] on button at bounding box center [415, 117] width 10 height 16
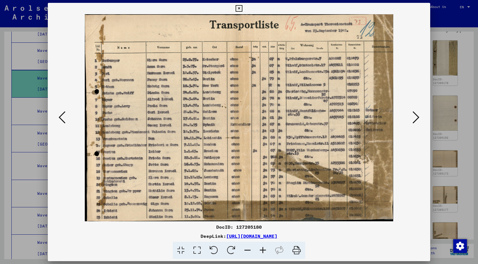
click at [364, 115] on button at bounding box center [415, 117] width 10 height 16
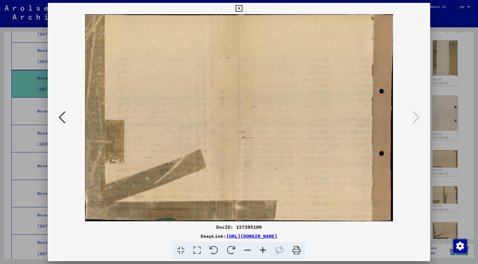
click at [238, 7] on icon at bounding box center [238, 8] width 7 height 7
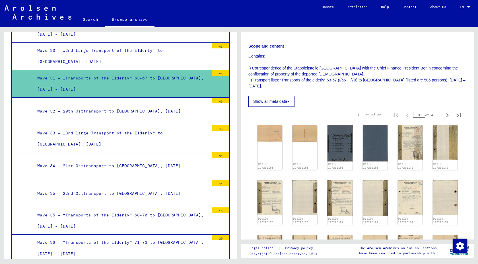
scroll to position [85, 0]
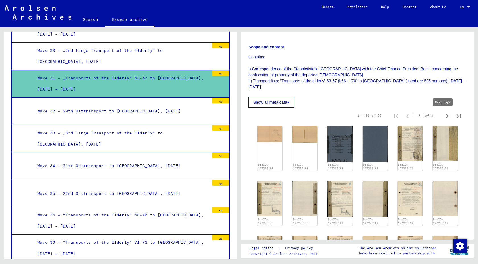
click at [364, 116] on icon "Next page" at bounding box center [447, 116] width 8 height 8
type input "*"
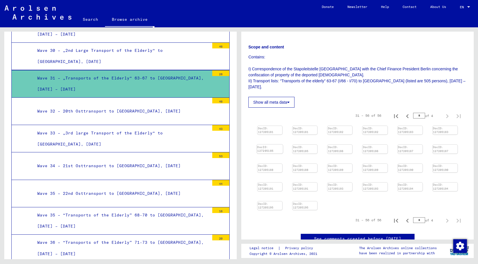
click at [272, 153] on div "DocID: 127205185" at bounding box center [269, 149] width 25 height 8
click at [272, 153] on div "DocID: 127205185" at bounding box center [270, 148] width 26 height 9
click at [267, 125] on img at bounding box center [270, 125] width 26 height 0
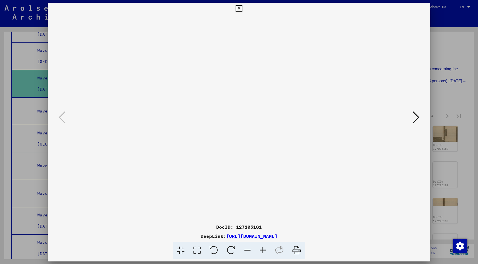
click at [267, 137] on img at bounding box center [238, 117] width 343 height 207
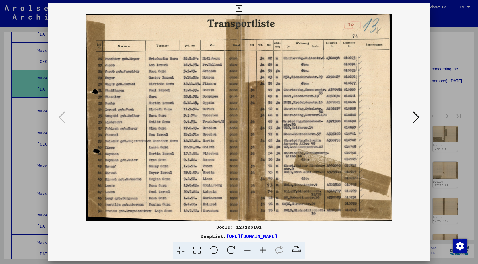
click at [364, 118] on icon at bounding box center [415, 117] width 7 height 14
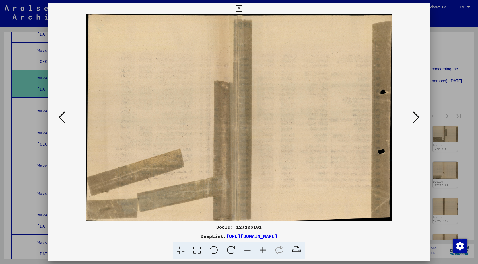
click at [364, 118] on icon at bounding box center [415, 117] width 7 height 14
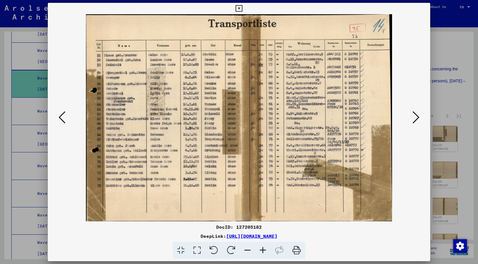
click at [364, 117] on icon at bounding box center [415, 117] width 7 height 14
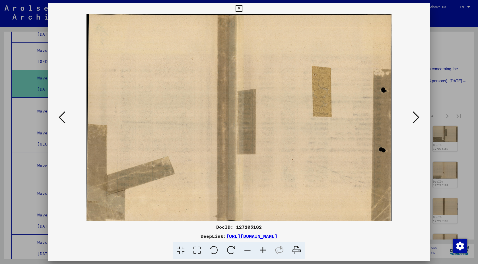
click at [364, 117] on icon at bounding box center [415, 117] width 7 height 14
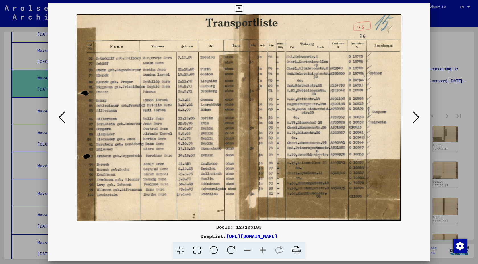
click at [364, 117] on icon at bounding box center [415, 117] width 7 height 14
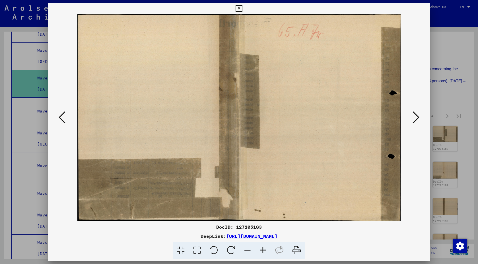
click at [364, 117] on icon at bounding box center [415, 117] width 7 height 14
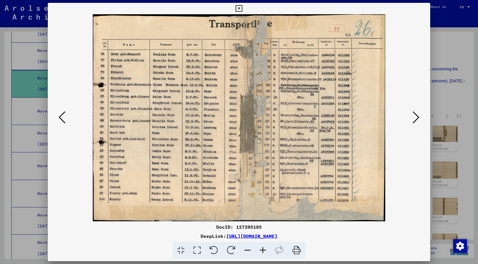
click at [239, 9] on icon at bounding box center [238, 8] width 7 height 7
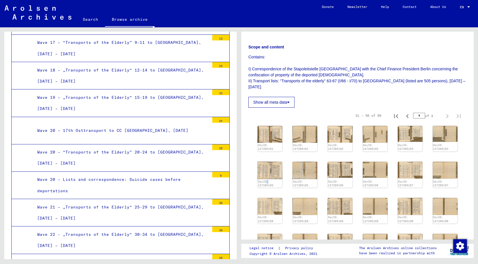
scroll to position [494, 0]
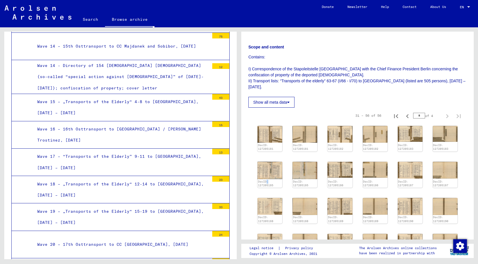
click at [89, 19] on link "Search" at bounding box center [90, 20] width 29 height 14
click at [91, 18] on link "Search" at bounding box center [90, 20] width 29 height 15
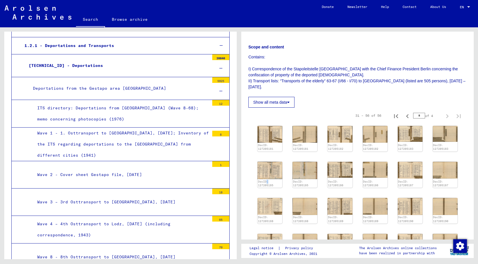
scroll to position [0, 0]
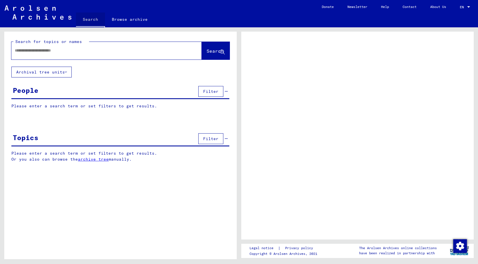
click at [94, 20] on link "Search" at bounding box center [90, 20] width 29 height 15
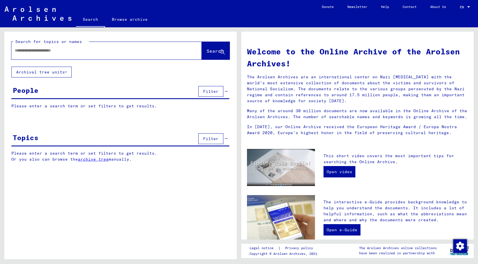
click at [76, 52] on input "text" at bounding box center [100, 50] width 170 height 6
type input "********"
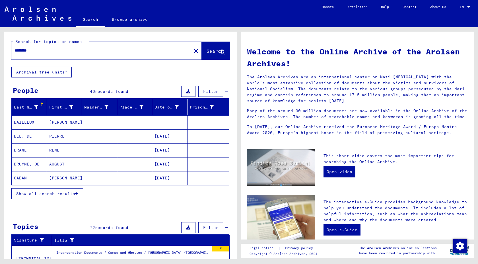
click at [69, 192] on button "Show all search results" at bounding box center [47, 193] width 72 height 11
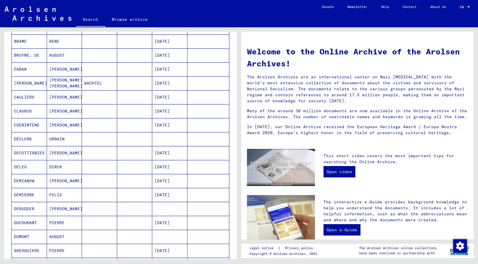
scroll to position [114, 0]
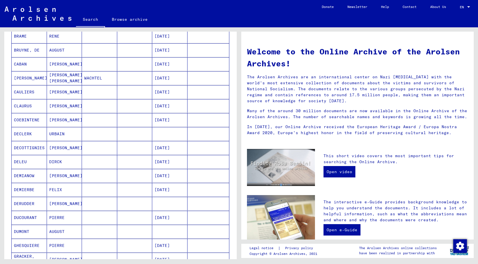
click at [26, 191] on mat-cell "DEMIERBE" at bounding box center [29, 189] width 35 height 14
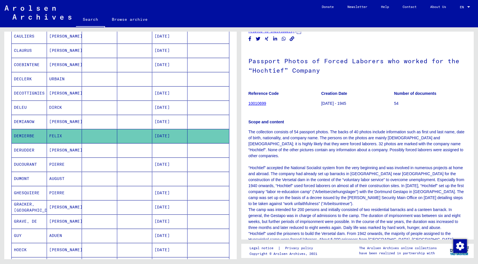
scroll to position [342, 0]
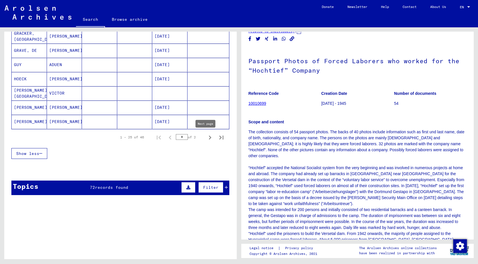
click at [206, 138] on icon "Next page" at bounding box center [210, 137] width 8 height 8
type input "*"
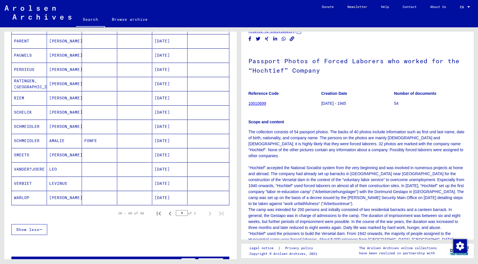
scroll to position [200, 0]
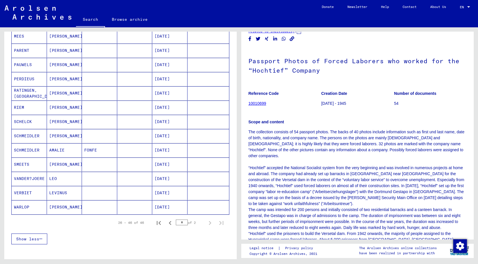
click at [34, 178] on mat-cell "VANDER?JOERE" at bounding box center [29, 178] width 35 height 14
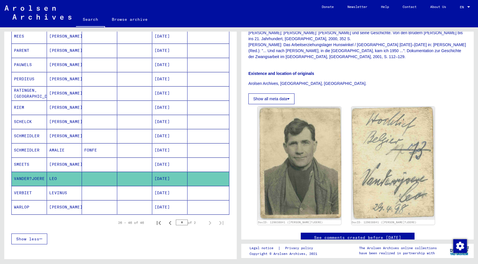
scroll to position [313, 0]
click at [24, 81] on mat-cell "PERDIEUS" at bounding box center [29, 79] width 35 height 14
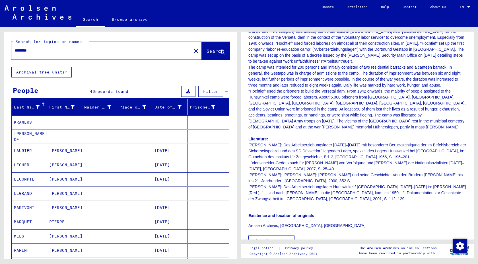
drag, startPoint x: 35, startPoint y: 52, endPoint x: 25, endPoint y: 51, distance: 10.3
click at [25, 51] on input "********" at bounding box center [101, 50] width 173 height 6
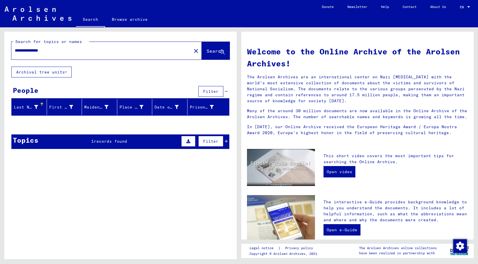
click at [38, 49] on input "**********" at bounding box center [100, 50] width 170 height 6
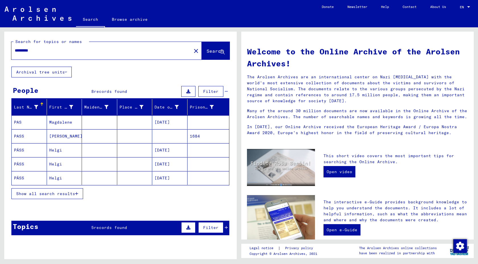
click at [62, 192] on span "Show all search results" at bounding box center [45, 193] width 59 height 5
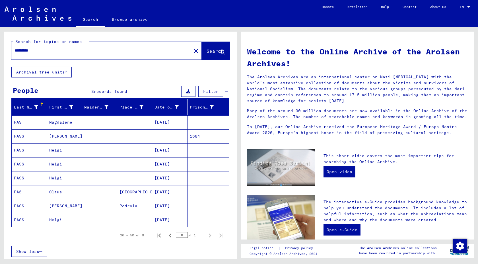
type input "**********"
